Goal: Task Accomplishment & Management: Use online tool/utility

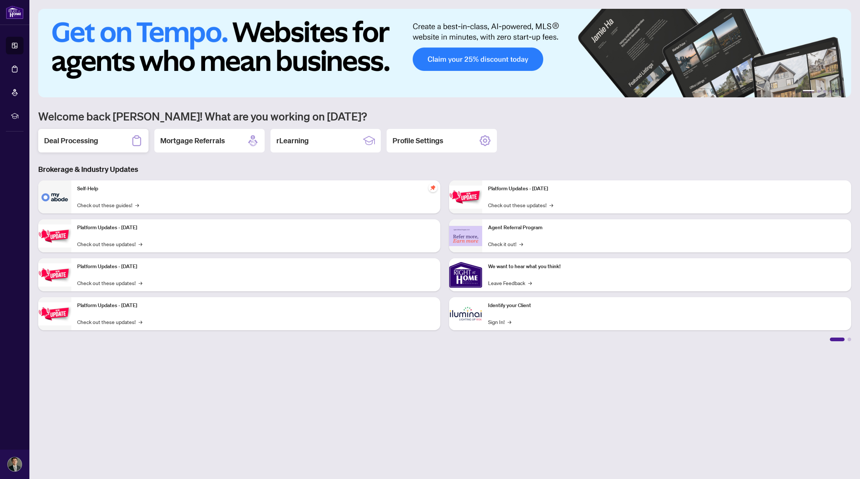
click at [116, 143] on div "Deal Processing" at bounding box center [93, 141] width 110 height 24
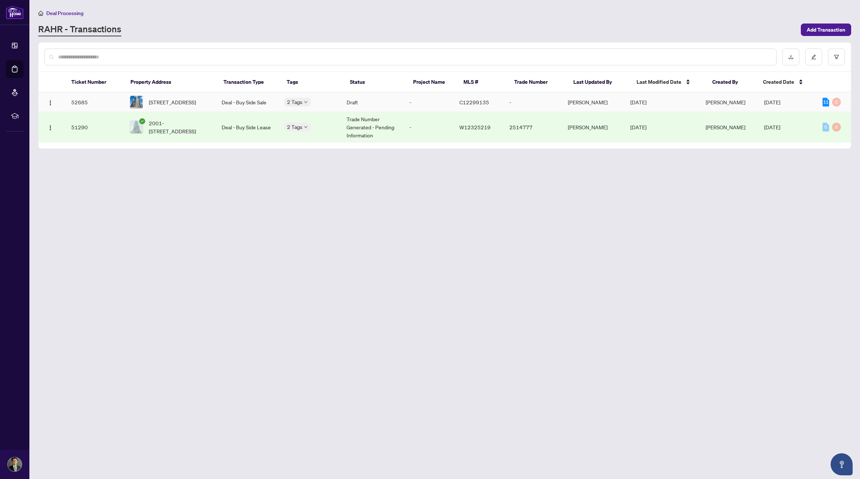
click at [191, 103] on span "665B-135 Lower Sherbourne St, Toronto, Ontario M5A 1Y4, Canada" at bounding box center [172, 102] width 47 height 8
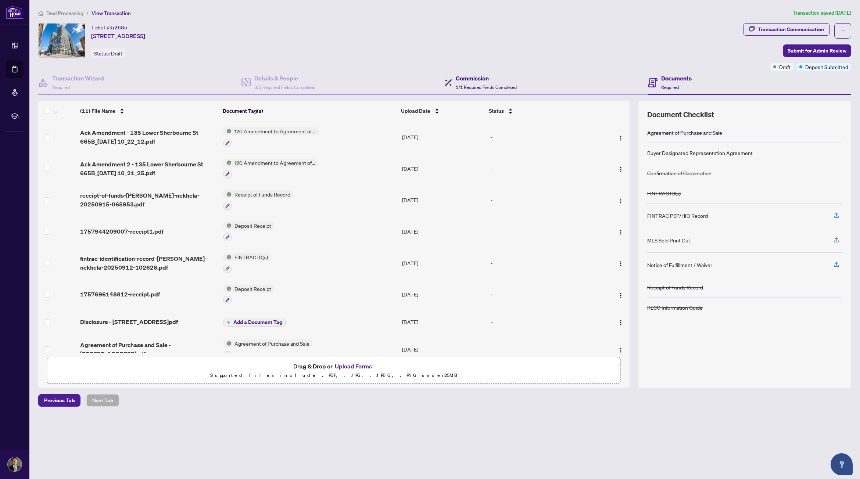
click at [506, 85] on span "1/1 Required Fields Completed" at bounding box center [486, 88] width 61 height 6
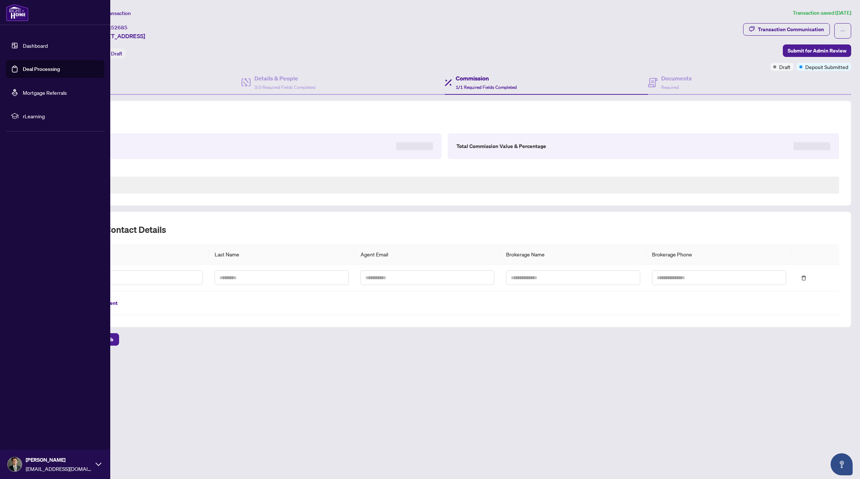
click at [23, 44] on link "Dashboard" at bounding box center [35, 45] width 25 height 7
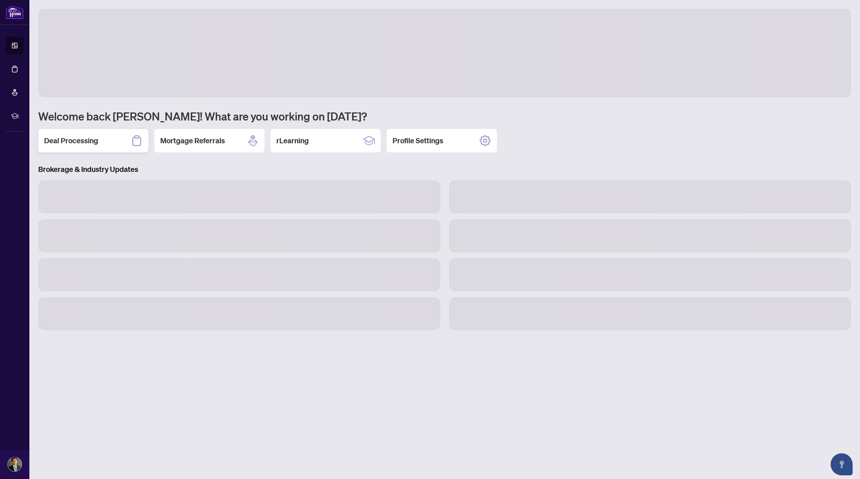
click at [124, 138] on div "Deal Processing" at bounding box center [93, 141] width 110 height 24
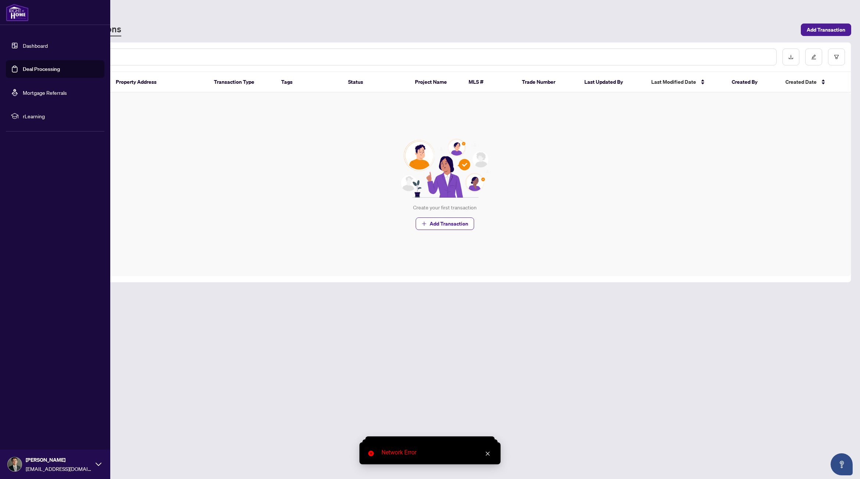
click at [39, 66] on link "Deal Processing" at bounding box center [41, 69] width 37 height 7
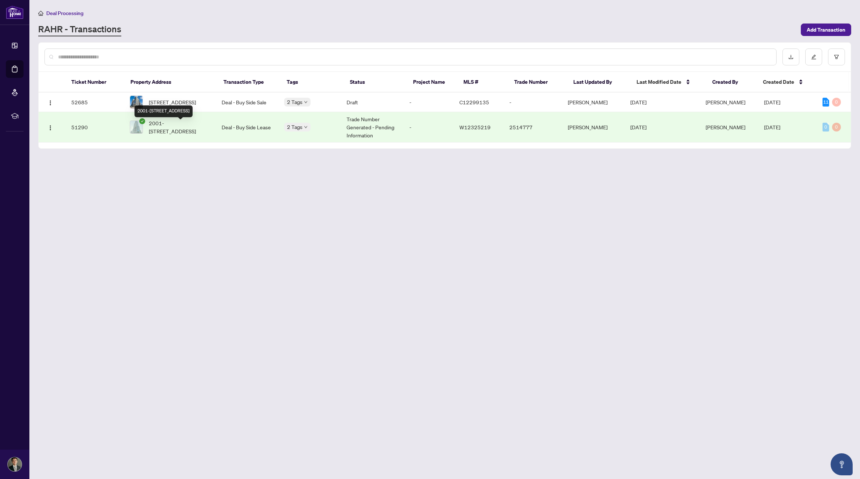
click at [176, 130] on span "2001-1285 Dupont St, Toronto, Ontario M6H 0E3, Canada" at bounding box center [179, 127] width 61 height 16
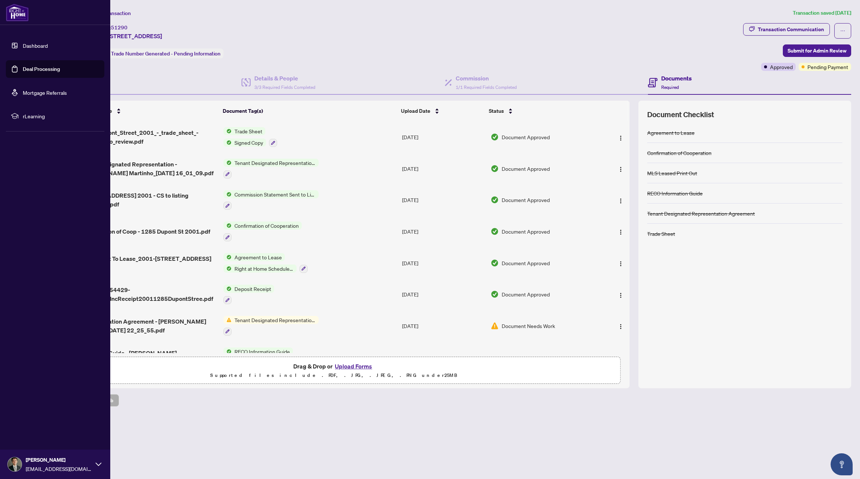
click at [23, 48] on link "Dashboard" at bounding box center [35, 45] width 25 height 7
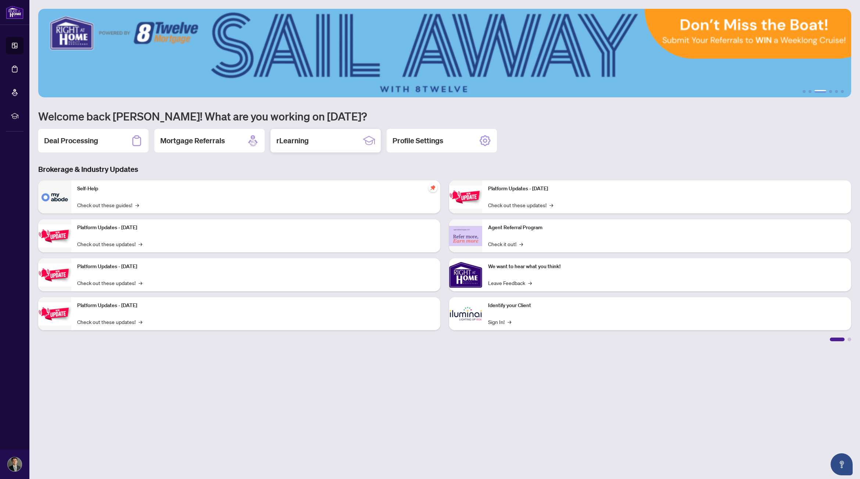
click at [296, 134] on div "rLearning" at bounding box center [325, 141] width 110 height 24
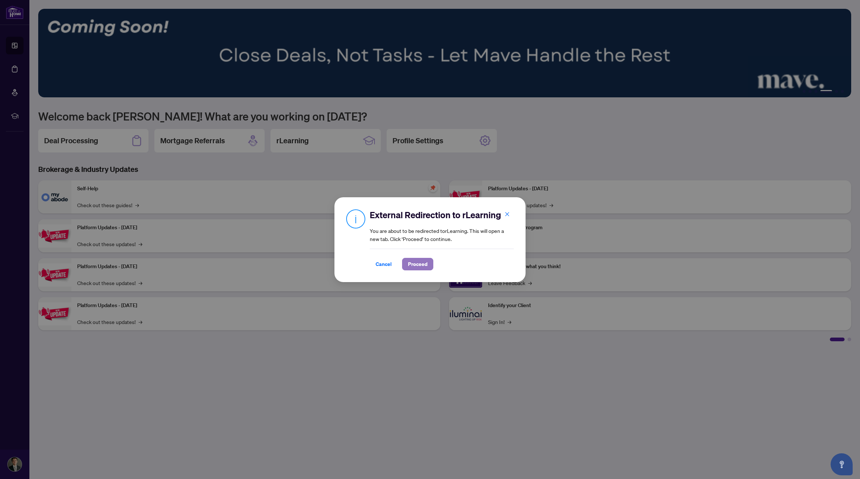
click at [423, 263] on span "Proceed" at bounding box center [417, 264] width 19 height 12
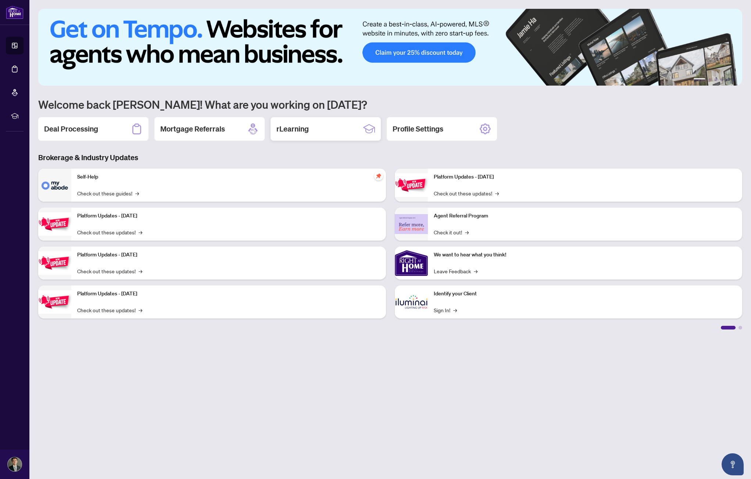
click at [370, 123] on icon at bounding box center [369, 129] width 12 height 12
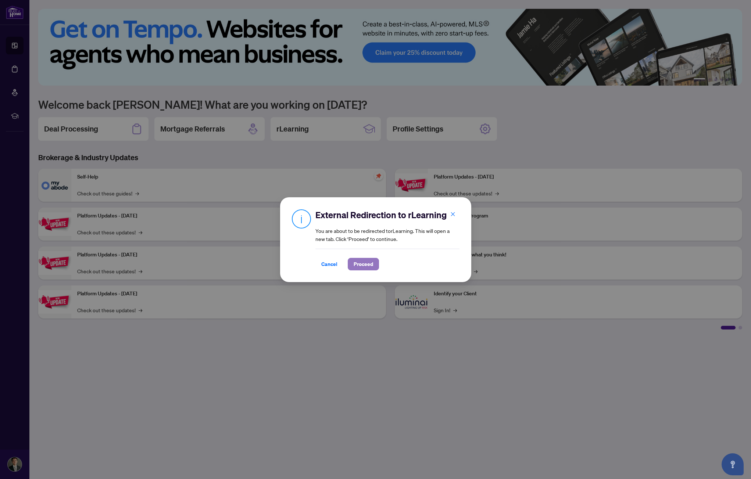
click at [353, 269] on button "Proceed" at bounding box center [363, 264] width 31 height 12
